Goal: Register for event/course

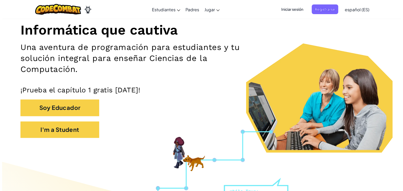
scroll to position [79, 0]
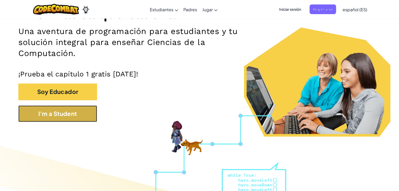
click at [68, 115] on button "I'm a Student" at bounding box center [57, 114] width 79 height 17
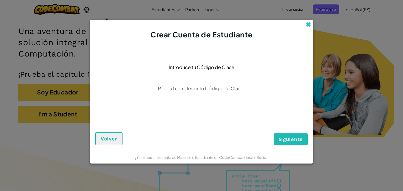
click at [311, 23] on span at bounding box center [309, 25] width 6 height 6
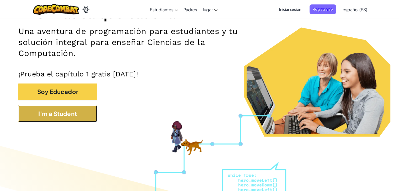
click at [67, 110] on button "I'm a Student" at bounding box center [57, 114] width 79 height 17
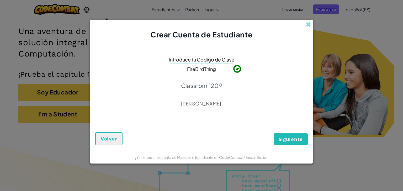
type input "FireBirdThing"
click at [296, 137] on span "Siguiente" at bounding box center [291, 139] width 24 height 6
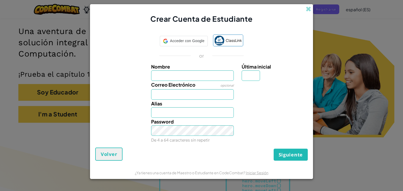
click at [196, 76] on input "Nombre" at bounding box center [192, 76] width 83 height 10
type input "Angel Santiago"
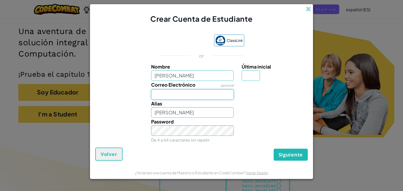
click at [206, 90] on input "Correo Electrónico" at bounding box center [192, 94] width 83 height 10
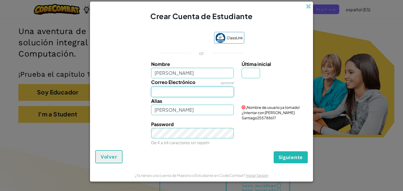
click at [183, 94] on input "Correo Electrónico" at bounding box center [192, 92] width 83 height 10
click at [174, 102] on div "Alias Angel Santiago" at bounding box center [192, 106] width 91 height 18
click at [175, 97] on input "Correo Electrónico" at bounding box center [192, 92] width 83 height 10
type input "AL07125128@tecmilenio.mx"
click at [195, 113] on input "Angel Santiago" at bounding box center [192, 110] width 83 height 10
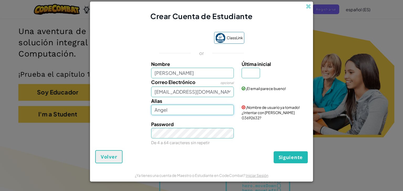
click at [195, 115] on input "Angel" at bounding box center [192, 110] width 83 height 10
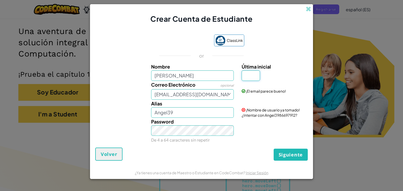
click at [251, 75] on input "Última inicial" at bounding box center [251, 76] width 18 height 10
click at [182, 113] on input "Angel39" at bounding box center [192, 113] width 83 height 10
type input "Angel6107"
click at [222, 151] on div "Siguiente Volver" at bounding box center [201, 154] width 212 height 13
click at [249, 77] on input "Última inicial" at bounding box center [251, 76] width 18 height 10
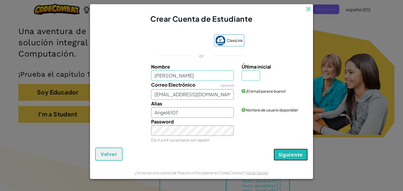
click at [288, 152] on span "Siguiente" at bounding box center [291, 155] width 24 height 6
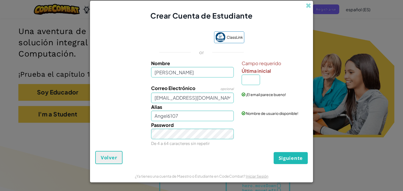
click at [240, 76] on div "Campo requerido Última inicial" at bounding box center [274, 72] width 73 height 25
click at [258, 79] on input "Última inicial" at bounding box center [251, 80] width 18 height 10
type input "M"
type input "Angel SantiagoM"
click at [291, 162] on button "Siguiente" at bounding box center [291, 158] width 34 height 12
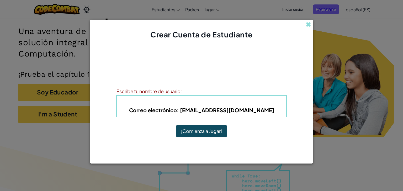
click at [195, 129] on button "¡Comienza a Jugar!" at bounding box center [201, 131] width 51 height 12
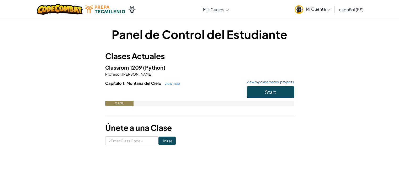
click at [301, 11] on img at bounding box center [299, 9] width 9 height 9
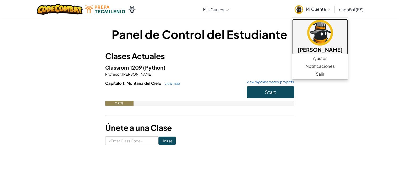
click at [313, 38] on img at bounding box center [320, 33] width 26 height 26
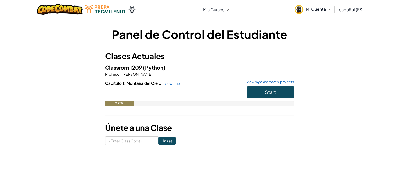
click at [305, 8] on link "Mi Cuenta" at bounding box center [312, 9] width 41 height 17
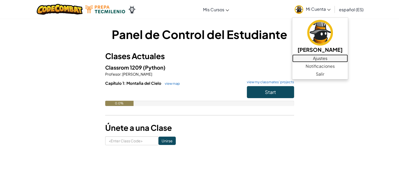
click at [325, 59] on link "Ajustes" at bounding box center [320, 59] width 56 height 8
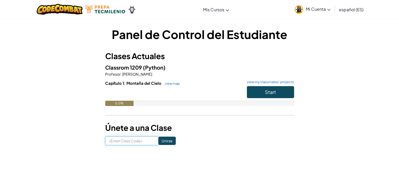
click at [114, 142] on input at bounding box center [131, 141] width 53 height 9
type input "FireBirdThing"
click at [161, 141] on input "Unirse" at bounding box center [166, 141] width 17 height 8
click at [261, 81] on link "view my classmates' projects" at bounding box center [269, 82] width 50 height 3
drag, startPoint x: 289, startPoint y: 79, endPoint x: 280, endPoint y: 92, distance: 15.2
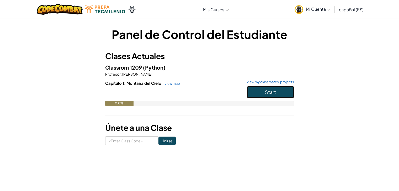
click at [280, 92] on button "Start" at bounding box center [270, 92] width 47 height 12
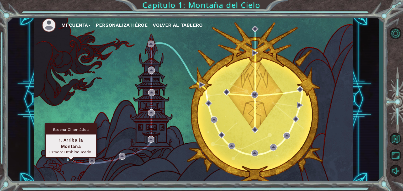
click at [68, 160] on img at bounding box center [70, 158] width 7 height 7
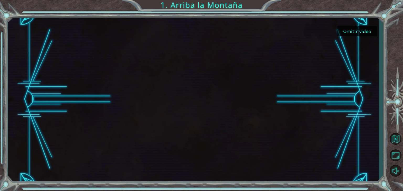
click at [356, 29] on button "Omitir video" at bounding box center [356, 31] width 39 height 10
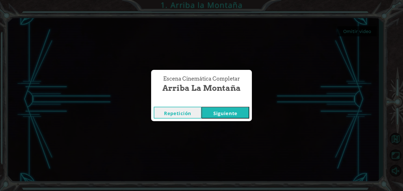
click at [219, 113] on button "Siguiente" at bounding box center [225, 113] width 48 height 12
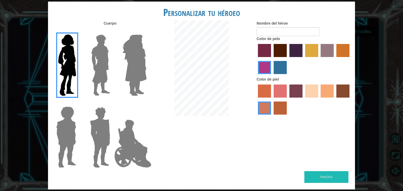
click at [61, 132] on img at bounding box center [66, 138] width 24 height 66
click at [78, 103] on input "Hero Steven" at bounding box center [78, 103] width 0 height 0
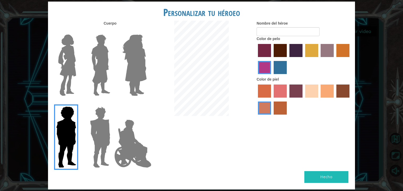
click at [108, 138] on img at bounding box center [100, 138] width 24 height 66
click at [112, 103] on input "Hero Garnet" at bounding box center [112, 103] width 0 height 0
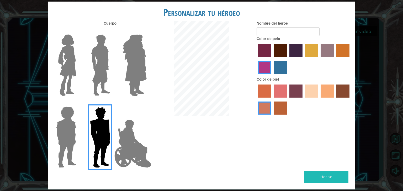
click at [137, 58] on img at bounding box center [134, 66] width 29 height 66
click at [146, 31] on input "Hero Amethyst" at bounding box center [146, 31] width 0 height 0
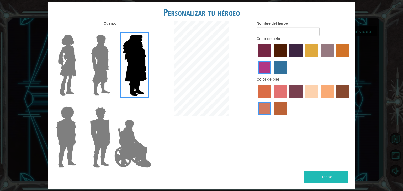
click at [105, 70] on img at bounding box center [100, 66] width 23 height 66
click at [112, 31] on input "Hero Lars" at bounding box center [112, 31] width 0 height 0
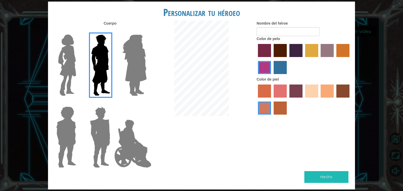
click at [67, 132] on img at bounding box center [66, 138] width 24 height 66
click at [78, 103] on input "Hero Steven" at bounding box center [78, 103] width 0 height 0
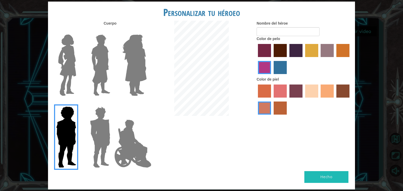
click at [100, 140] on img at bounding box center [100, 138] width 24 height 66
click at [112, 103] on input "Hero Garnet" at bounding box center [112, 103] width 0 height 0
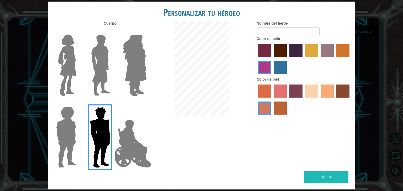
click at [131, 143] on img at bounding box center [132, 144] width 41 height 52
click at [146, 103] on input "Hero Jamie" at bounding box center [146, 103] width 0 height 0
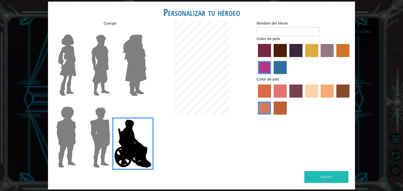
click at [94, 79] on img at bounding box center [100, 66] width 23 height 66
click at [112, 31] on input "Hero Lars" at bounding box center [112, 31] width 0 height 0
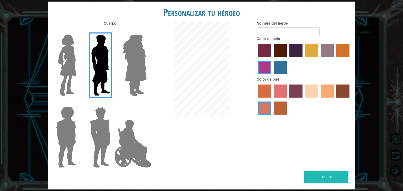
click at [106, 127] on img at bounding box center [100, 138] width 24 height 66
click at [112, 103] on input "Hero Garnet" at bounding box center [112, 103] width 0 height 0
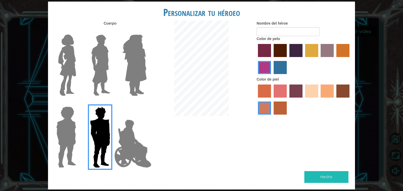
click at [98, 66] on img at bounding box center [100, 66] width 23 height 66
click at [112, 31] on input "Hero Lars" at bounding box center [112, 31] width 0 height 0
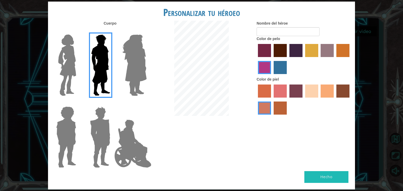
click at [308, 52] on label "tulip tree hair color" at bounding box center [311, 50] width 13 height 13
click at [303, 59] on input "tulip tree hair color" at bounding box center [303, 59] width 0 height 0
click at [286, 51] on label "maroon hair color" at bounding box center [280, 50] width 13 height 13
click at [272, 59] on input "maroon hair color" at bounding box center [272, 59] width 0 height 0
click at [294, 45] on label "hot purple hair color" at bounding box center [295, 50] width 13 height 13
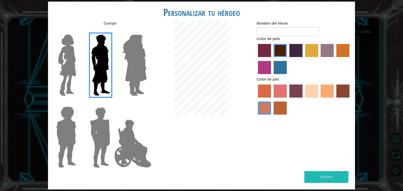
click at [287, 59] on input "hot purple hair color" at bounding box center [287, 59] width 0 height 0
drag, startPoint x: 316, startPoint y: 95, endPoint x: 313, endPoint y: 93, distance: 4.1
click at [313, 93] on label "sandy beach skin color" at bounding box center [311, 91] width 13 height 13
click at [303, 100] on input "sandy beach skin color" at bounding box center [303, 100] width 0 height 0
click at [265, 96] on label "sorbus skin color" at bounding box center [264, 91] width 13 height 13
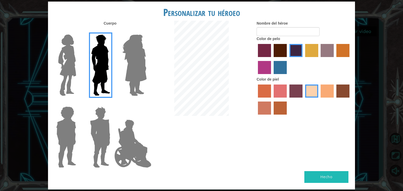
click at [256, 100] on input "sorbus skin color" at bounding box center [256, 100] width 0 height 0
click at [278, 94] on label "froly skin color" at bounding box center [280, 91] width 13 height 13
click at [272, 100] on input "froly skin color" at bounding box center [272, 100] width 0 height 0
click at [279, 105] on label "smoke tree skin color" at bounding box center [280, 108] width 13 height 13
click at [272, 117] on input "smoke tree skin color" at bounding box center [272, 117] width 0 height 0
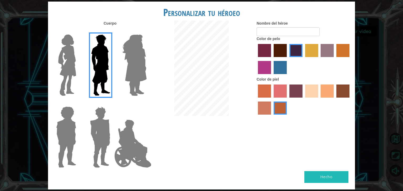
click at [264, 111] on label "burning sand skin color" at bounding box center [264, 108] width 13 height 13
click at [350, 100] on input "burning sand skin color" at bounding box center [350, 100] width 0 height 0
click at [311, 96] on label "sandy beach skin color" at bounding box center [311, 91] width 13 height 13
click at [303, 100] on input "sandy beach skin color" at bounding box center [303, 100] width 0 height 0
click at [329, 89] on label "tacao skin color" at bounding box center [327, 91] width 13 height 13
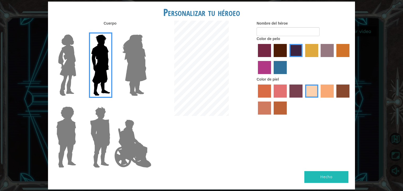
click at [319, 100] on input "tacao skin color" at bounding box center [319, 100] width 0 height 0
click at [342, 91] on label "karma skin color" at bounding box center [342, 91] width 13 height 13
click at [334, 100] on input "karma skin color" at bounding box center [334, 100] width 0 height 0
click at [305, 90] on div at bounding box center [304, 100] width 94 height 34
click at [307, 89] on label "sandy beach skin color" at bounding box center [311, 91] width 13 height 13
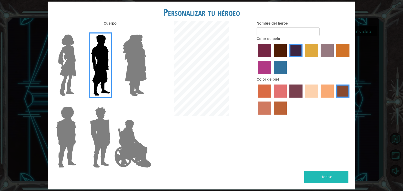
click at [303, 100] on input "sandy beach skin color" at bounding box center [303, 100] width 0 height 0
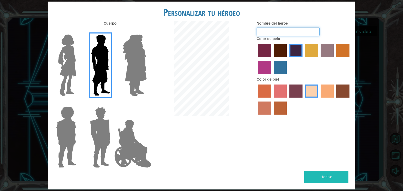
click at [265, 32] on input "Nombre del héroe" at bounding box center [288, 31] width 63 height 9
type input "Godzi"
click at [131, 141] on img at bounding box center [132, 144] width 41 height 52
click at [146, 103] on input "Hero Jamie" at bounding box center [146, 103] width 0 height 0
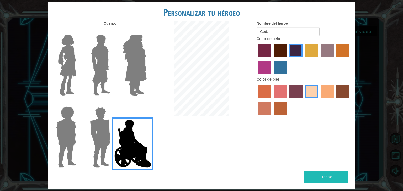
click at [95, 75] on img at bounding box center [100, 66] width 23 height 66
click at [112, 31] on input "Hero Lars" at bounding box center [112, 31] width 0 height 0
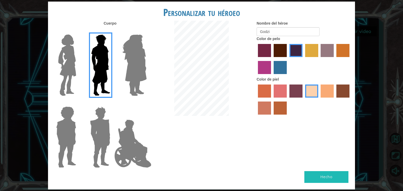
click at [282, 71] on label "lachmara hair color" at bounding box center [280, 67] width 13 height 13
click at [272, 76] on input "lachmara hair color" at bounding box center [272, 76] width 0 height 0
click at [310, 51] on label "tulip tree hair color" at bounding box center [311, 50] width 13 height 13
click at [303, 59] on input "tulip tree hair color" at bounding box center [303, 59] width 0 height 0
click at [292, 51] on label "hot purple hair color" at bounding box center [295, 50] width 13 height 13
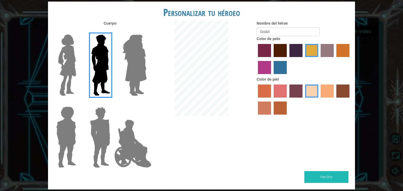
click at [287, 59] on input "hot purple hair color" at bounding box center [287, 59] width 0 height 0
click at [311, 52] on label "tulip tree hair color" at bounding box center [311, 50] width 13 height 13
click at [303, 59] on input "tulip tree hair color" at bounding box center [303, 59] width 0 height 0
click at [328, 52] on label "bazaar hair color" at bounding box center [327, 50] width 13 height 13
click at [319, 59] on input "bazaar hair color" at bounding box center [319, 59] width 0 height 0
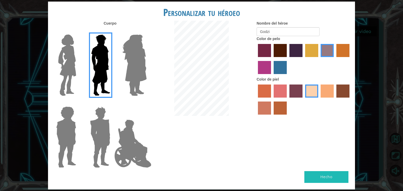
click at [339, 52] on label "gold drop hair color" at bounding box center [342, 50] width 13 height 13
click at [334, 59] on input "gold drop hair color" at bounding box center [334, 59] width 0 height 0
click at [310, 53] on label "tulip tree hair color" at bounding box center [311, 50] width 13 height 13
click at [303, 59] on input "tulip tree hair color" at bounding box center [303, 59] width 0 height 0
click at [298, 47] on label "hot purple hair color" at bounding box center [295, 50] width 13 height 13
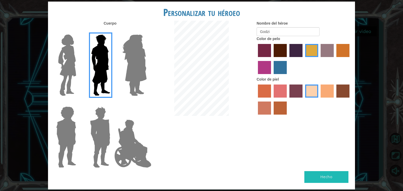
click at [287, 59] on input "hot purple hair color" at bounding box center [287, 59] width 0 height 0
click at [322, 177] on button "Hecho" at bounding box center [326, 178] width 44 height 12
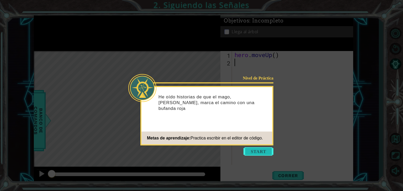
click at [253, 152] on button "Start" at bounding box center [258, 152] width 30 height 8
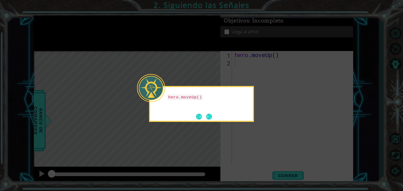
click at [211, 120] on button "Next" at bounding box center [209, 117] width 6 height 6
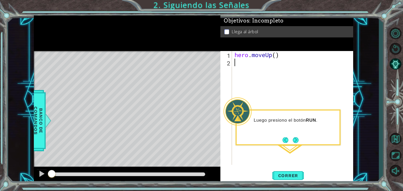
click at [289, 123] on p "Luego presiono el botón RUN ." at bounding box center [295, 121] width 82 height 6
click at [287, 175] on span "Correr" at bounding box center [288, 175] width 31 height 5
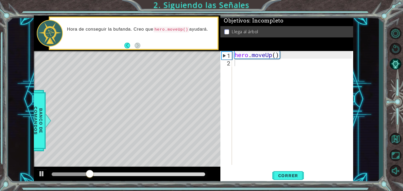
click at [174, 58] on div "Level Map" at bounding box center [155, 128] width 242 height 154
click at [193, 67] on div "Level Map" at bounding box center [155, 128] width 242 height 154
click at [292, 59] on div "hero . moveUp ( )" at bounding box center [293, 115] width 121 height 129
click at [258, 69] on div "hero . moveUp ( )" at bounding box center [293, 115] width 121 height 129
type textarea "h"
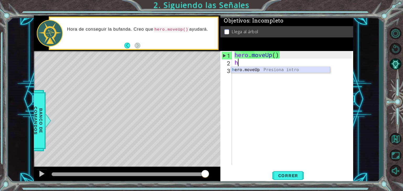
click at [254, 68] on div "h ero.moveUp Presiona intro" at bounding box center [280, 76] width 99 height 19
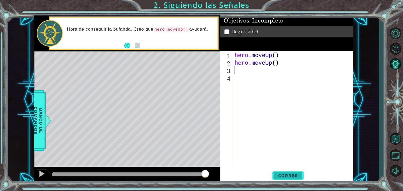
click at [293, 173] on button "Correr" at bounding box center [287, 175] width 31 height 13
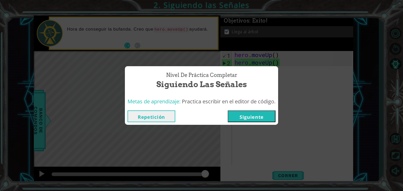
click at [251, 119] on button "Siguiente" at bounding box center [252, 117] width 48 height 12
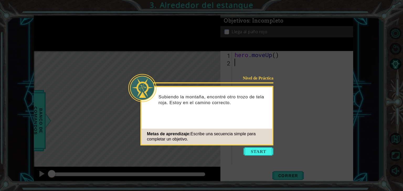
click at [257, 153] on button "Start" at bounding box center [258, 152] width 30 height 8
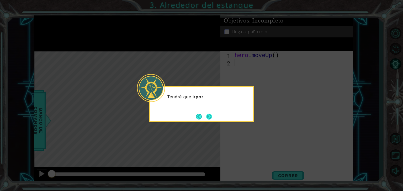
click at [206, 118] on button "Next" at bounding box center [209, 117] width 6 height 6
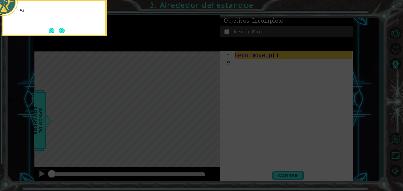
click at [206, 118] on icon at bounding box center [201, 29] width 403 height 326
click at [56, 27] on footer at bounding box center [57, 31] width 16 height 8
click at [59, 28] on button "Next" at bounding box center [62, 31] width 6 height 6
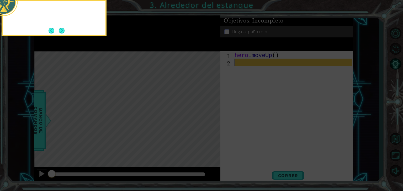
click at [59, 29] on button "Next" at bounding box center [61, 31] width 6 height 6
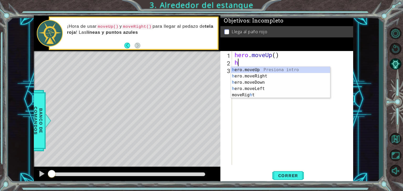
type textarea "he"
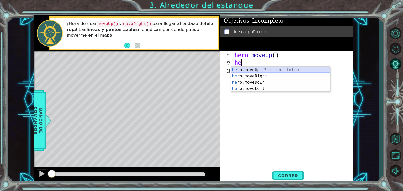
click at [251, 70] on div "he ro.moveUp Presiona intro he ro.moveRight Presiona intro he ro.moveDown Presi…" at bounding box center [280, 86] width 99 height 38
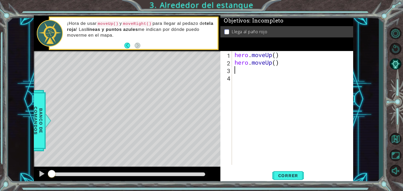
type textarea "h"
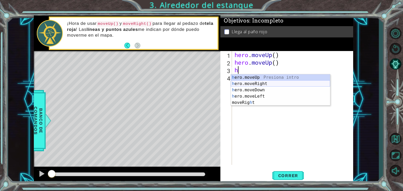
click at [257, 83] on div "h ero.moveUp Presiona intro h ero.moveRight Presiona intro h ero.moveDown Presi…" at bounding box center [280, 96] width 99 height 44
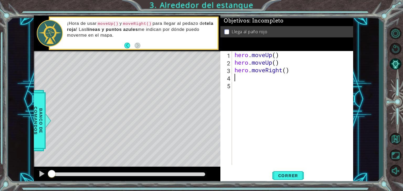
type textarea "h"
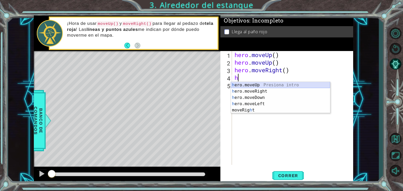
click at [249, 86] on div "h ero.moveUp Presiona intro h ero.moveRight Presiona intro h ero.moveDown Presi…" at bounding box center [280, 104] width 99 height 44
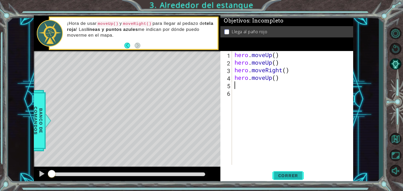
click at [281, 172] on button "Correr" at bounding box center [287, 175] width 31 height 13
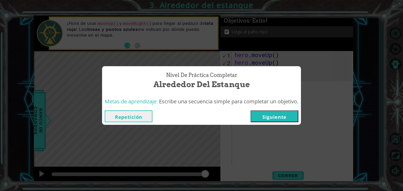
click at [282, 118] on button "Siguiente" at bounding box center [274, 117] width 48 height 12
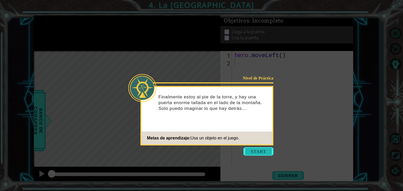
click at [257, 155] on button "Start" at bounding box center [258, 152] width 30 height 8
